Goal: Information Seeking & Learning: Learn about a topic

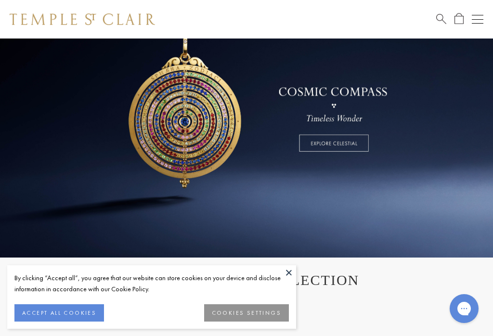
scroll to position [108, 0]
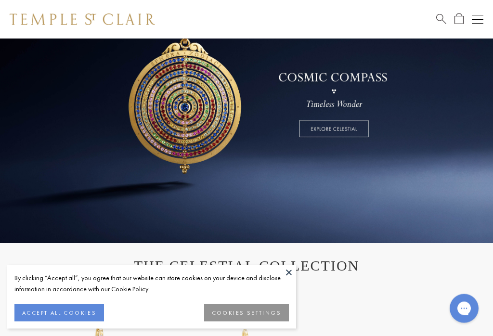
click at [293, 280] on button at bounding box center [288, 272] width 14 height 14
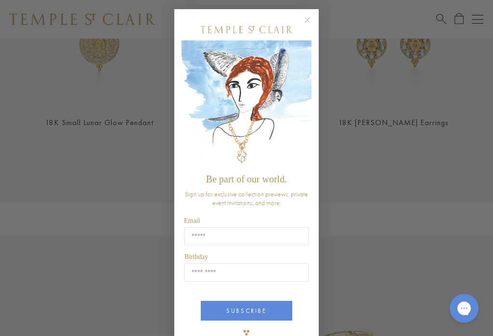
scroll to position [435, 0]
click at [324, 9] on div "Close dialog Be part of our world. Sign up for exclusive collection previews, p…" at bounding box center [247, 168] width 164 height 336
click at [309, 23] on icon "Close dialog" at bounding box center [307, 20] width 5 height 5
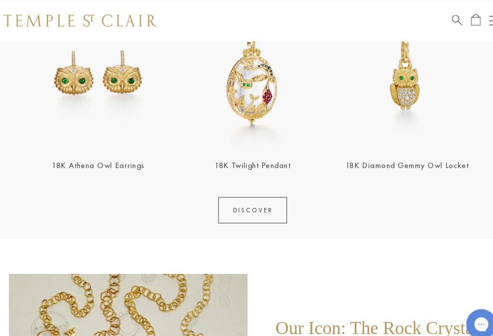
scroll to position [1032, 0]
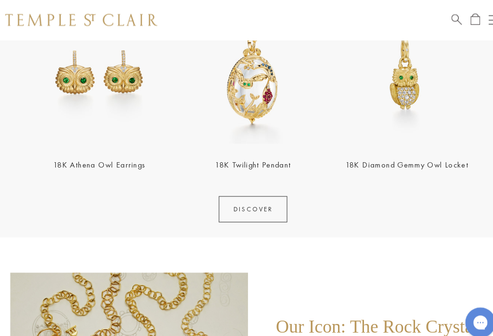
click at [253, 201] on link "DISCOVER" at bounding box center [246, 200] width 65 height 25
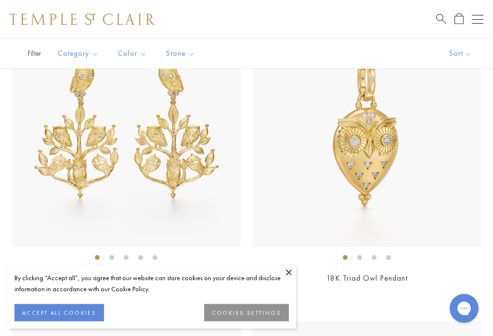
scroll to position [1461, 0]
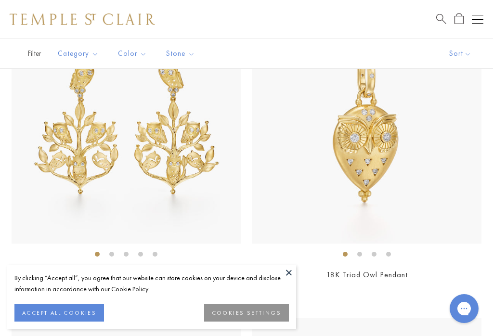
click at [289, 280] on button at bounding box center [288, 272] width 14 height 14
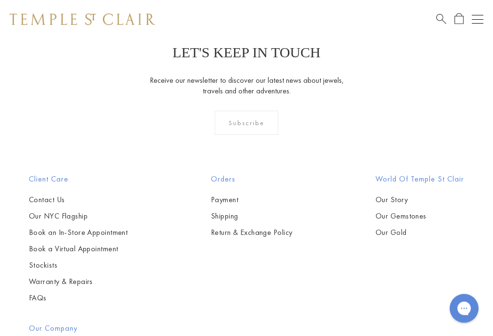
scroll to position [3278, 0]
click at [424, 200] on link "Our Story" at bounding box center [419, 199] width 89 height 11
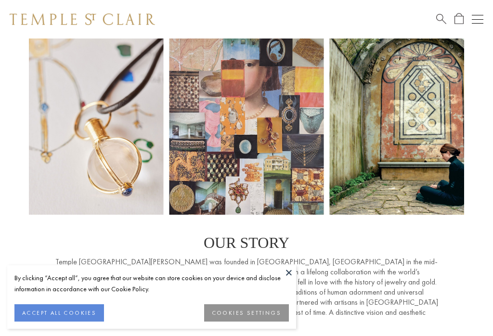
click at [291, 279] on button at bounding box center [288, 272] width 14 height 14
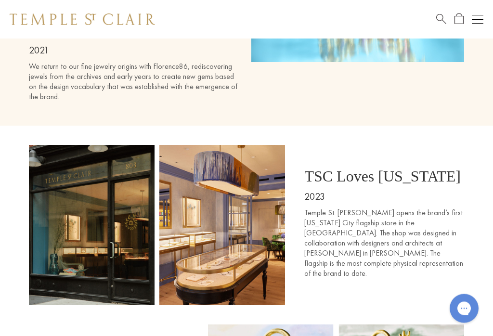
scroll to position [4180, 0]
